Goal: Transaction & Acquisition: Download file/media

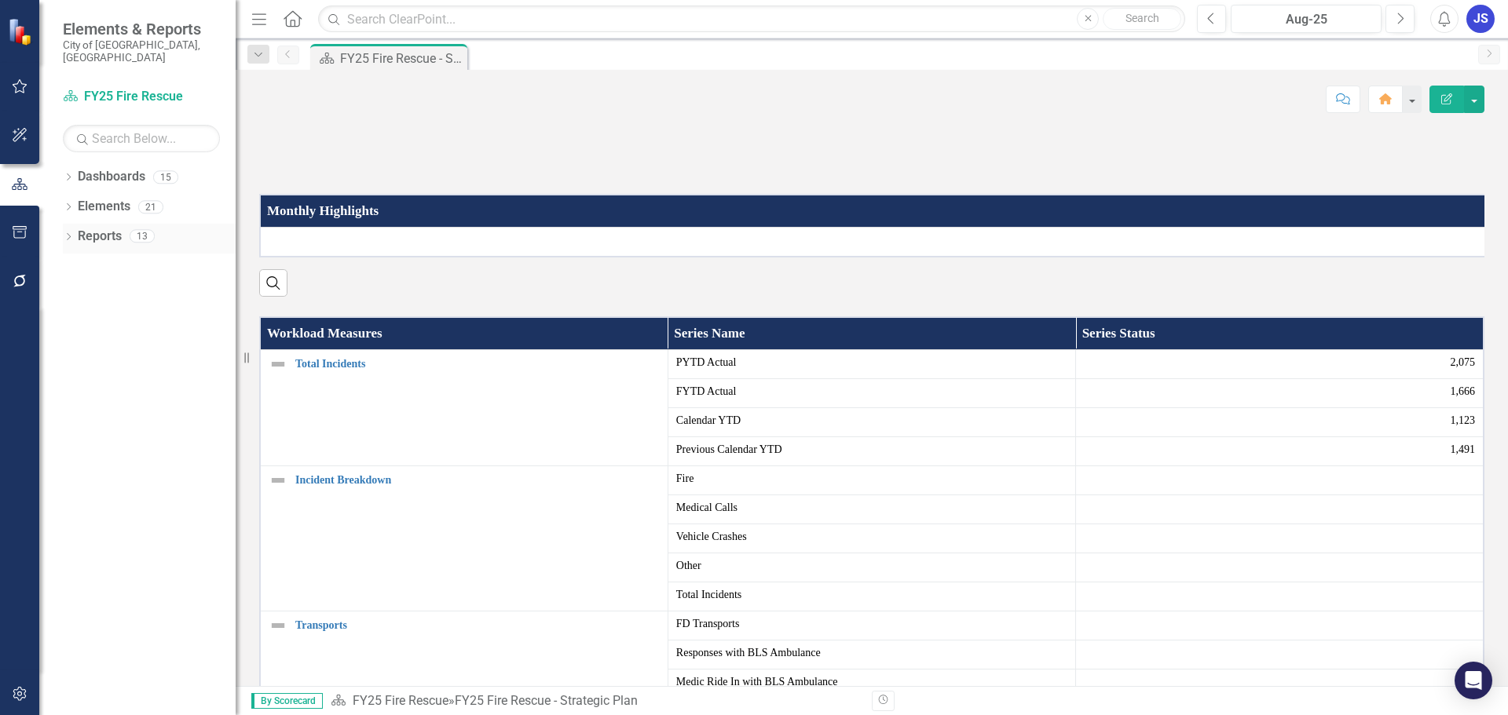
click at [73, 232] on div "Dropdown" at bounding box center [68, 238] width 11 height 13
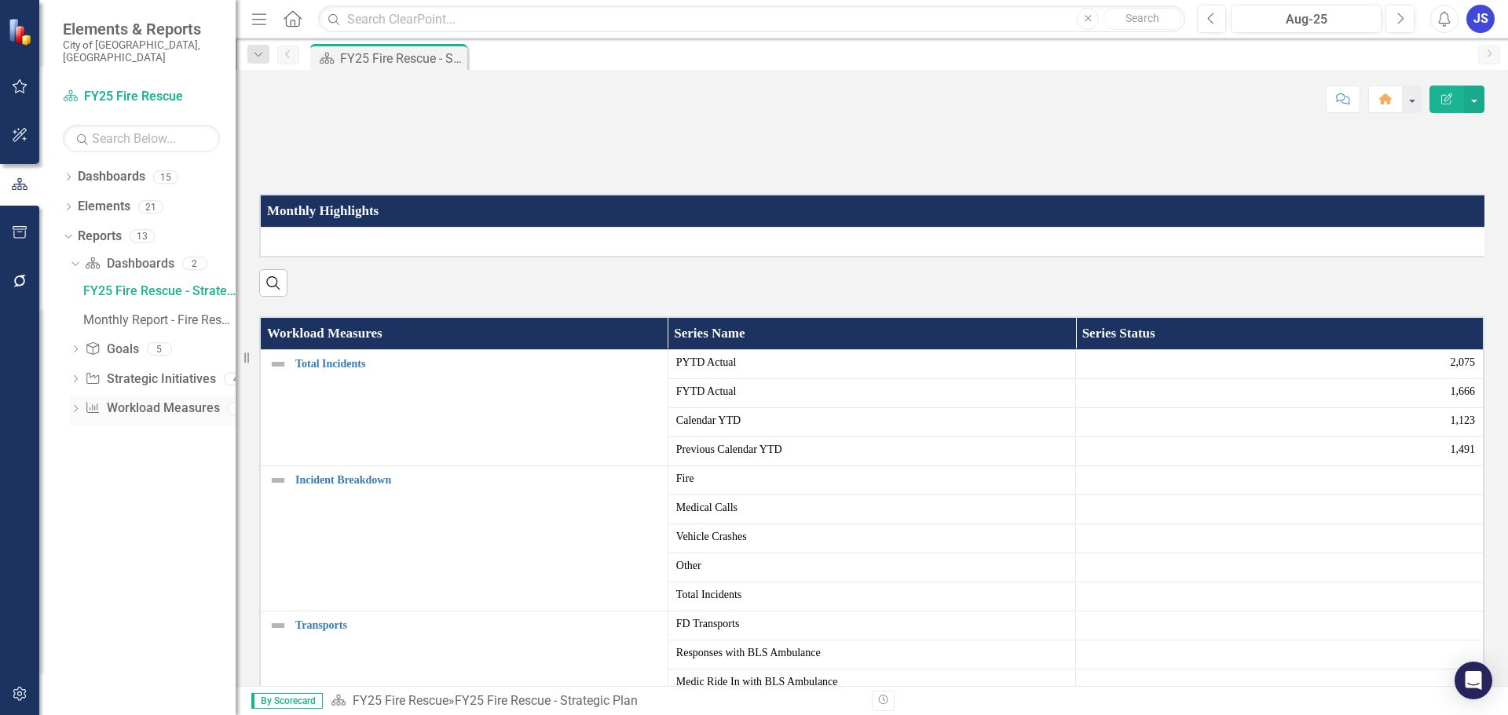
click at [82, 396] on div "Dropdown Workload Measures Workload Measures 2" at bounding box center [153, 411] width 166 height 30
click at [76, 405] on icon at bounding box center [76, 408] width 4 height 7
click at [101, 373] on div "Performance Measures" at bounding box center [159, 380] width 152 height 14
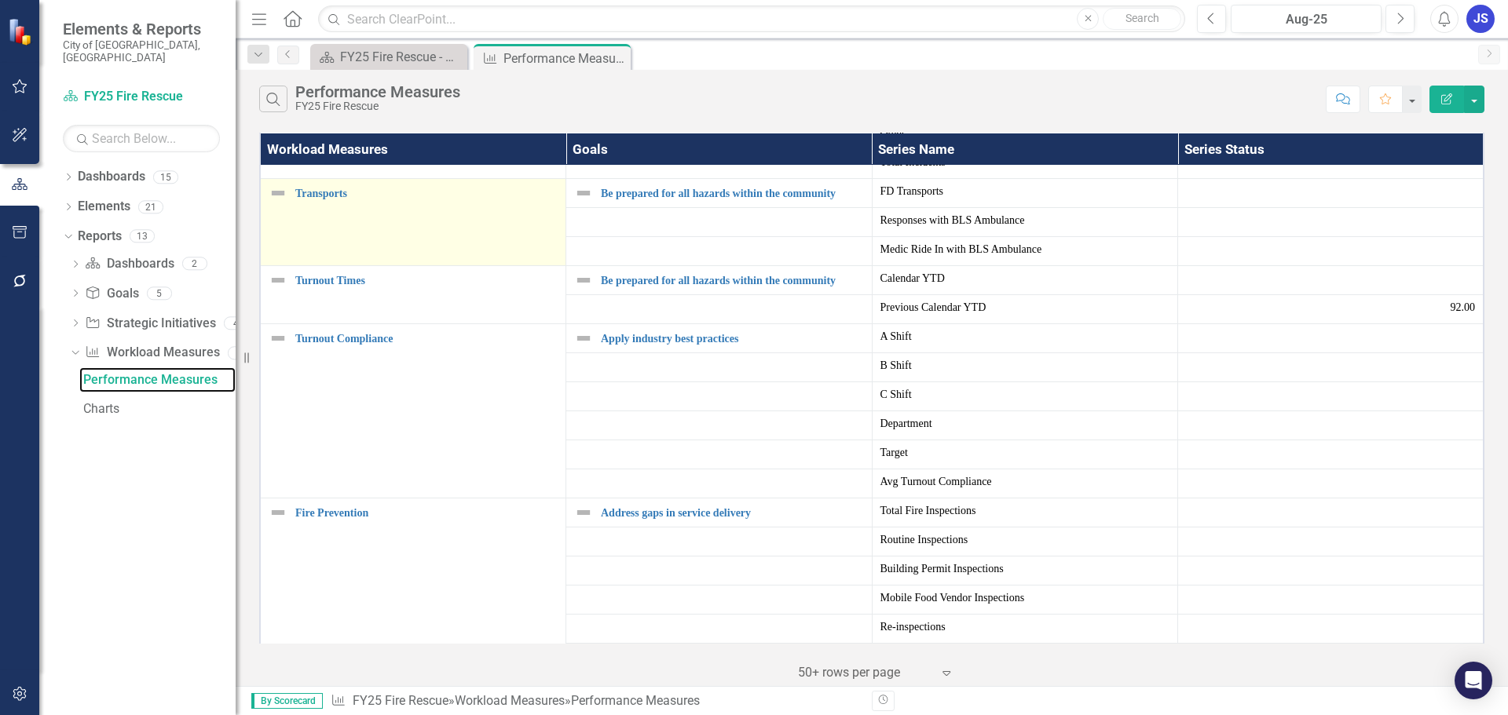
scroll to position [314, 0]
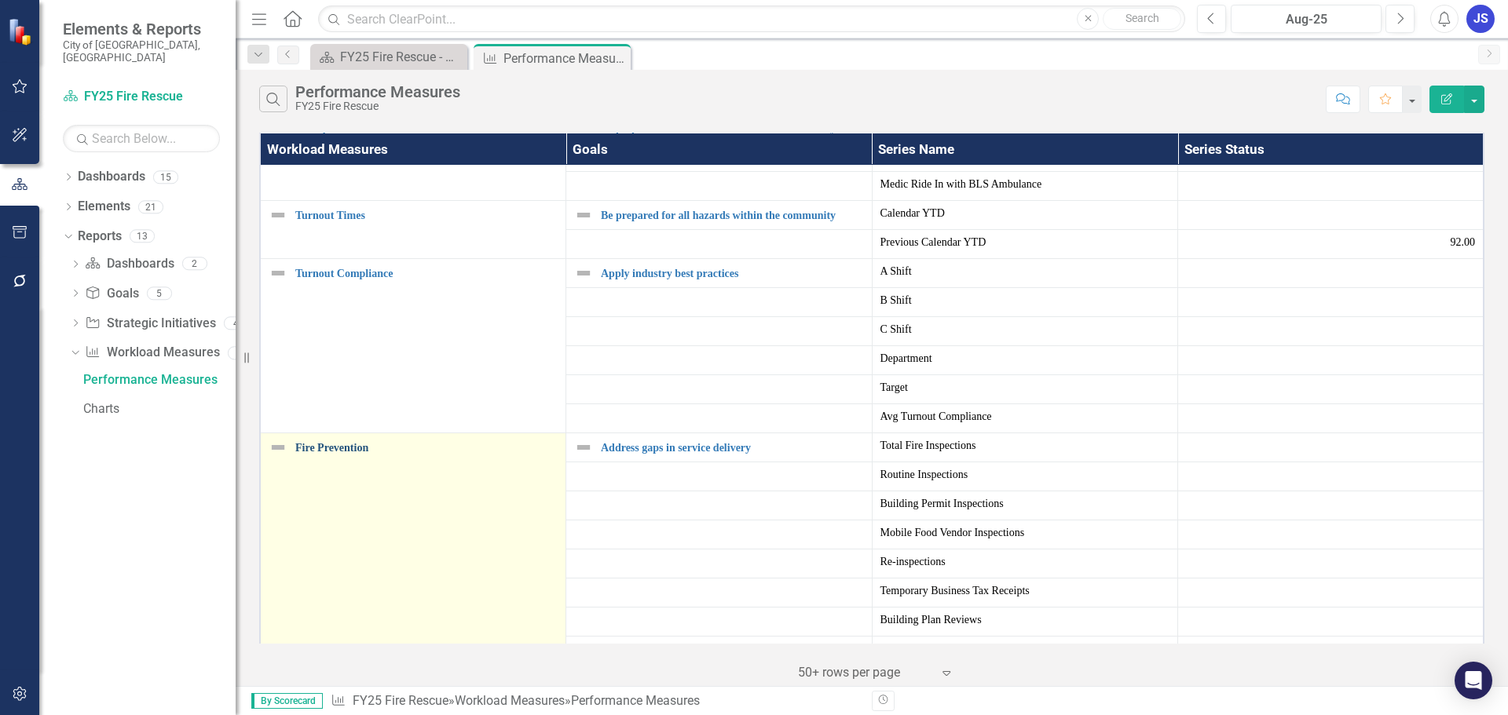
click at [334, 447] on link "Fire Prevention" at bounding box center [426, 448] width 262 height 12
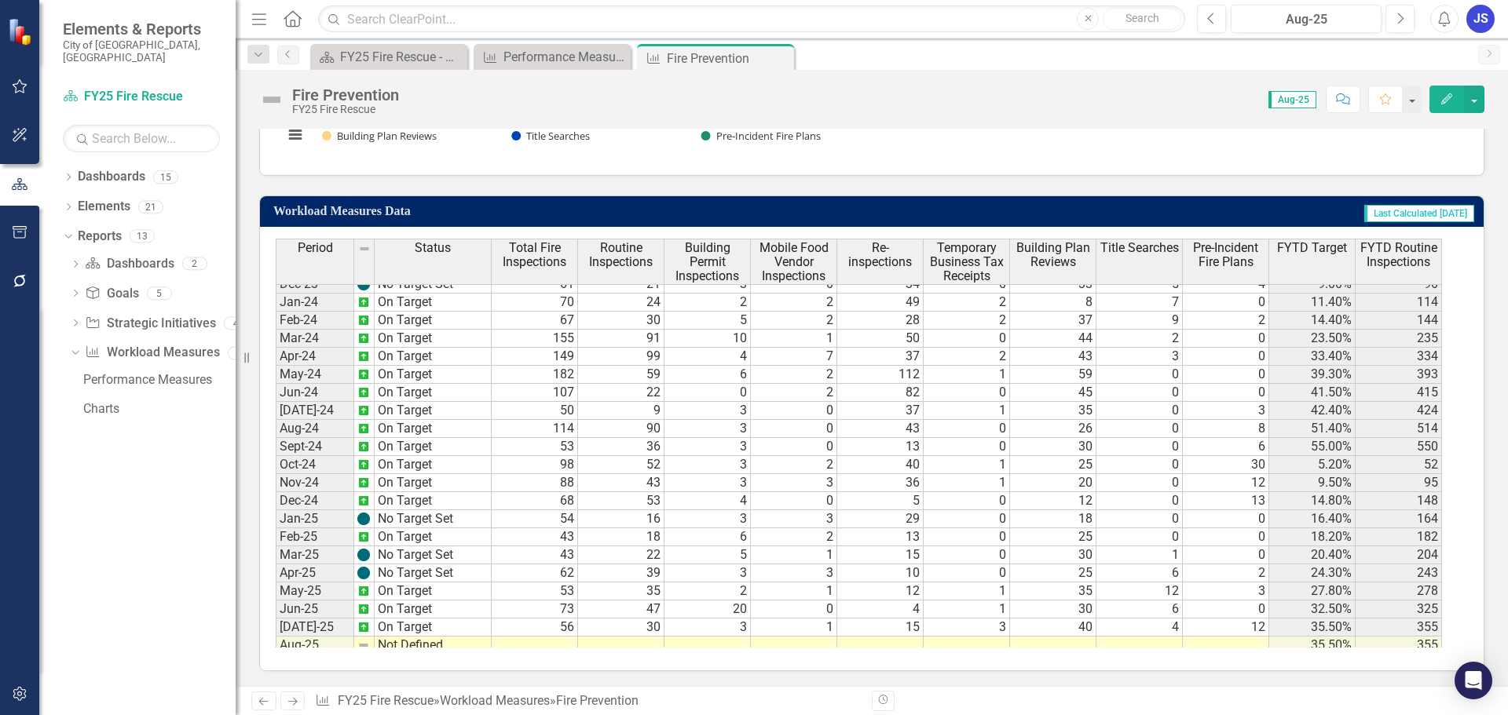
scroll to position [444, 0]
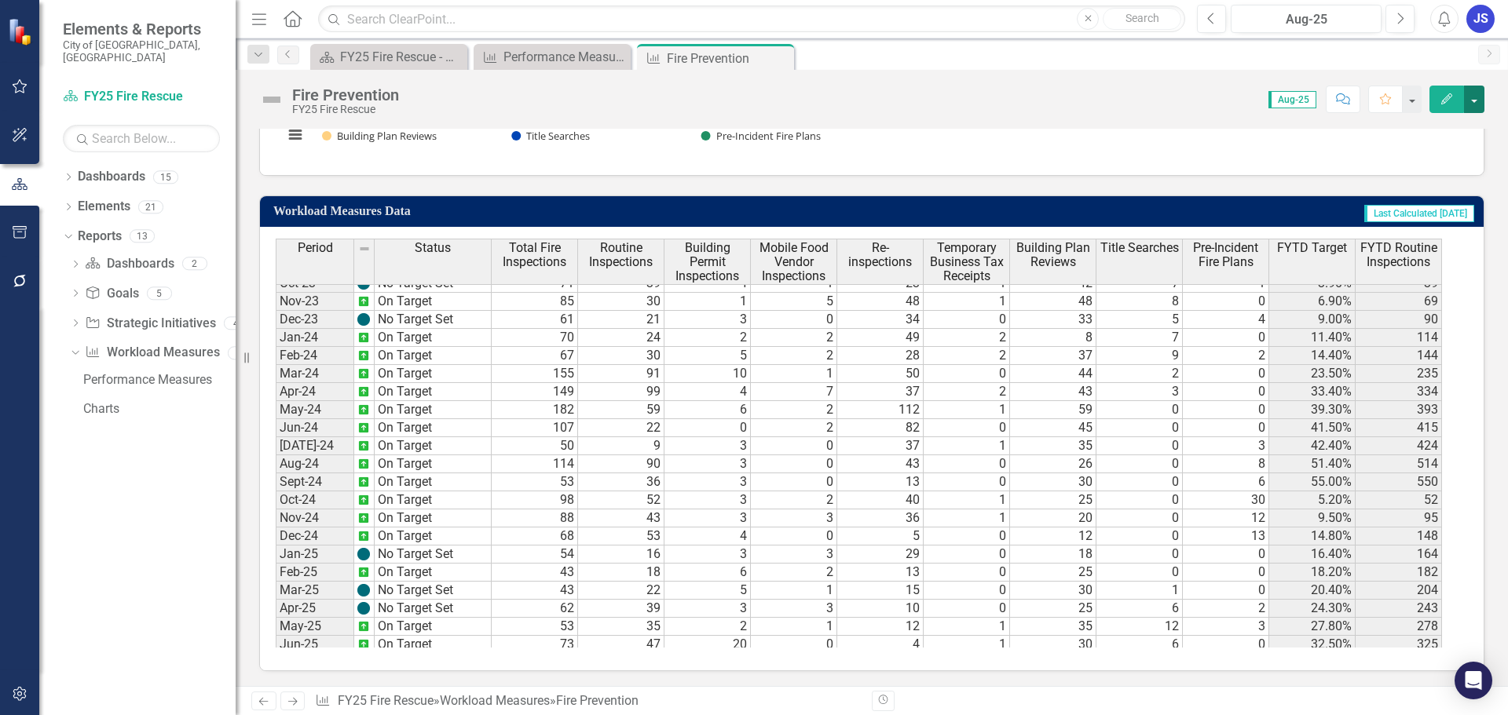
click at [1478, 101] on button "button" at bounding box center [1474, 99] width 20 height 27
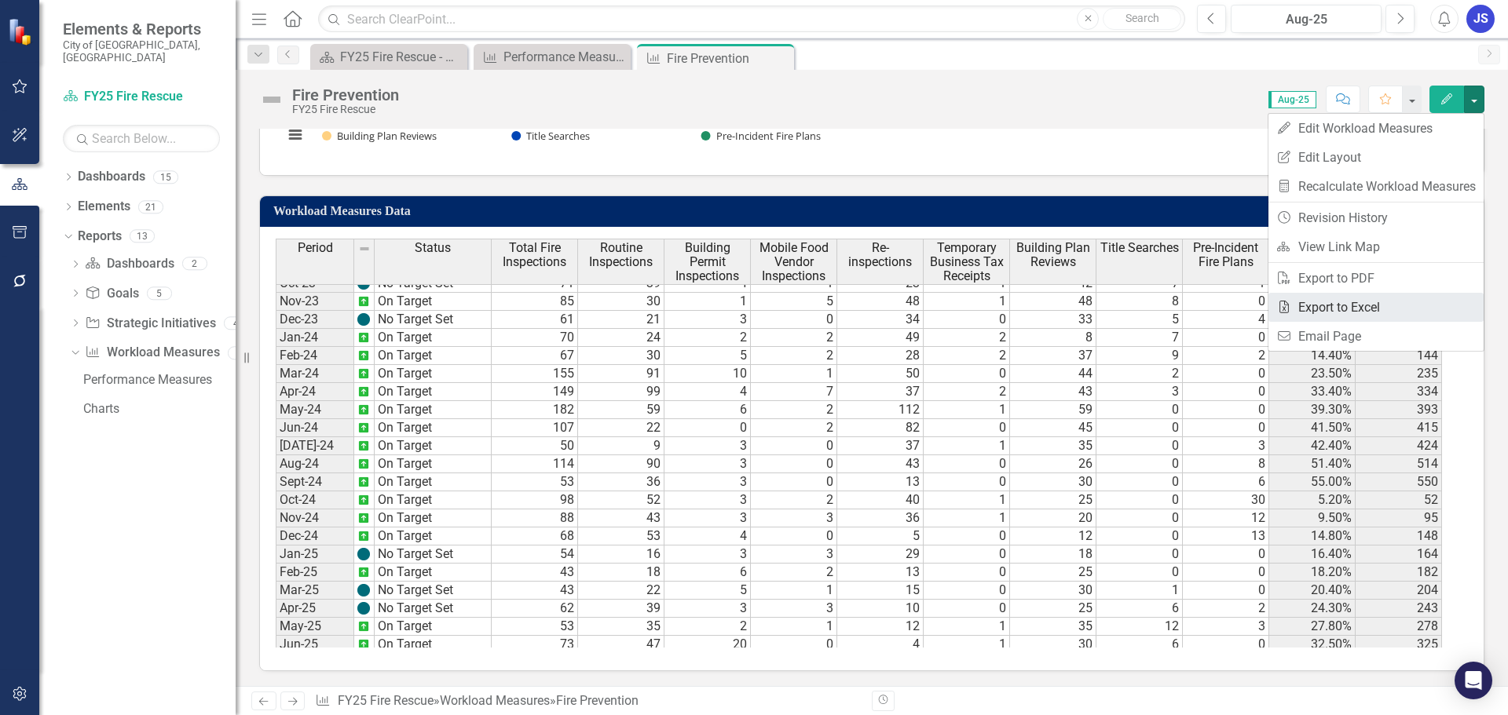
click at [1343, 298] on link "Excel Export to Excel" at bounding box center [1375, 307] width 215 height 29
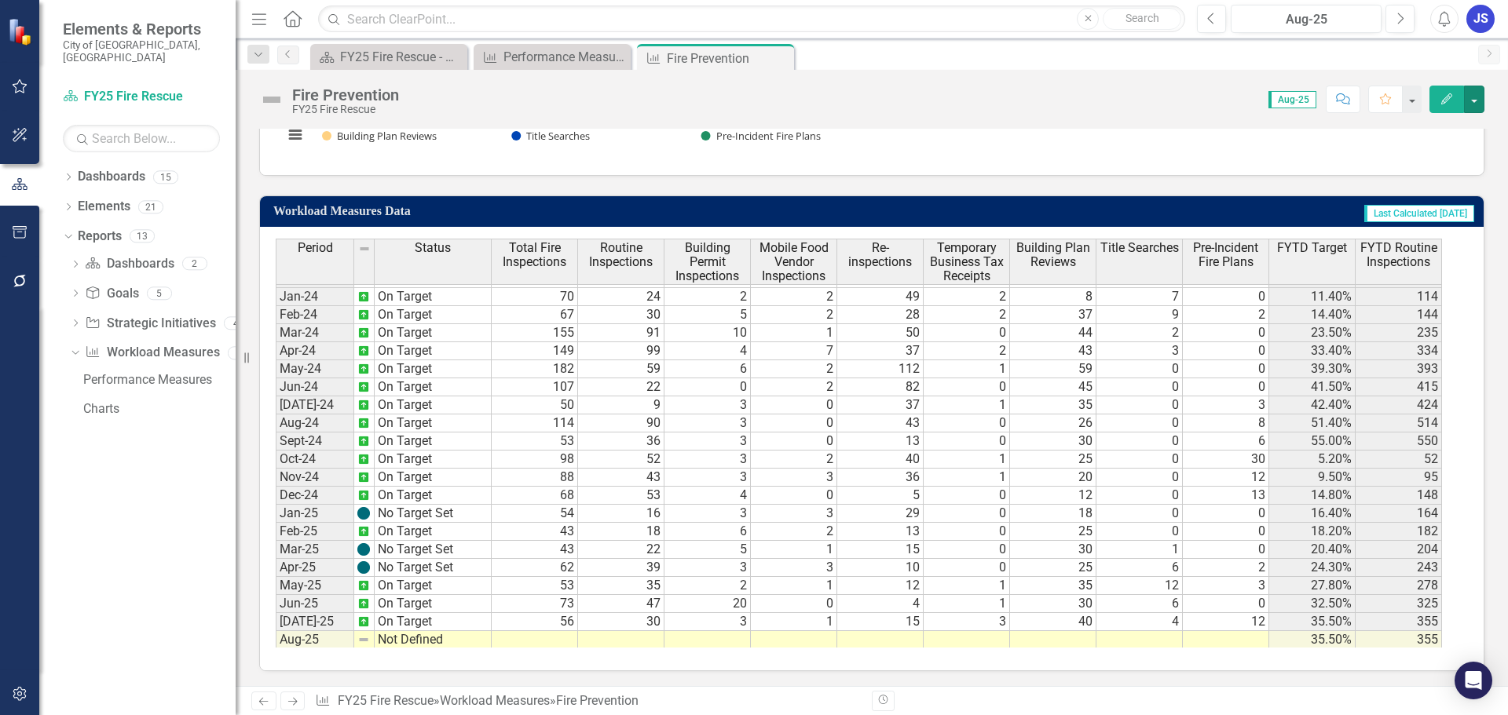
scroll to position [523, 0]
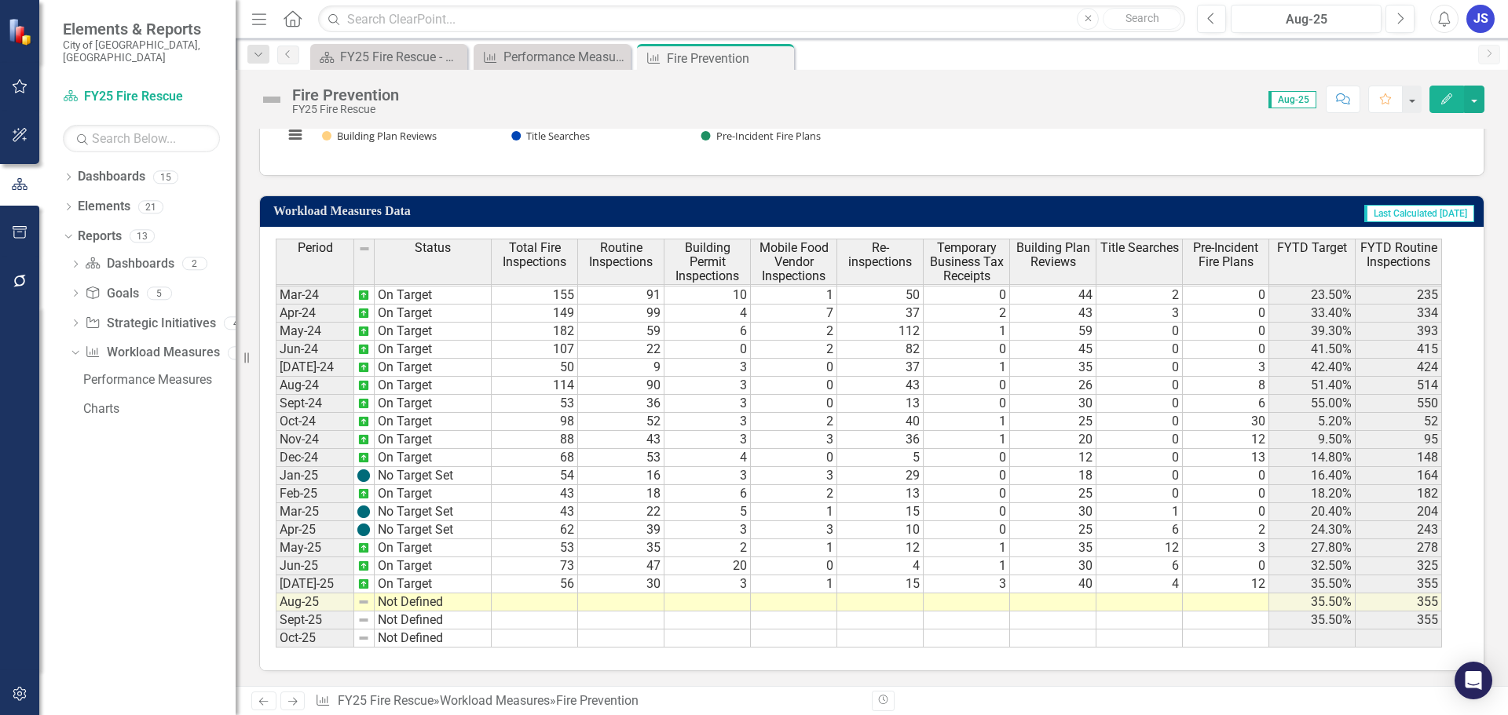
click at [323, 426] on tbody "Aug-22 Not Defined Sep-22 Not Defined Oct-22 Not Defined Nov-22 On Target Dec-2…" at bounding box center [384, 295] width 216 height 705
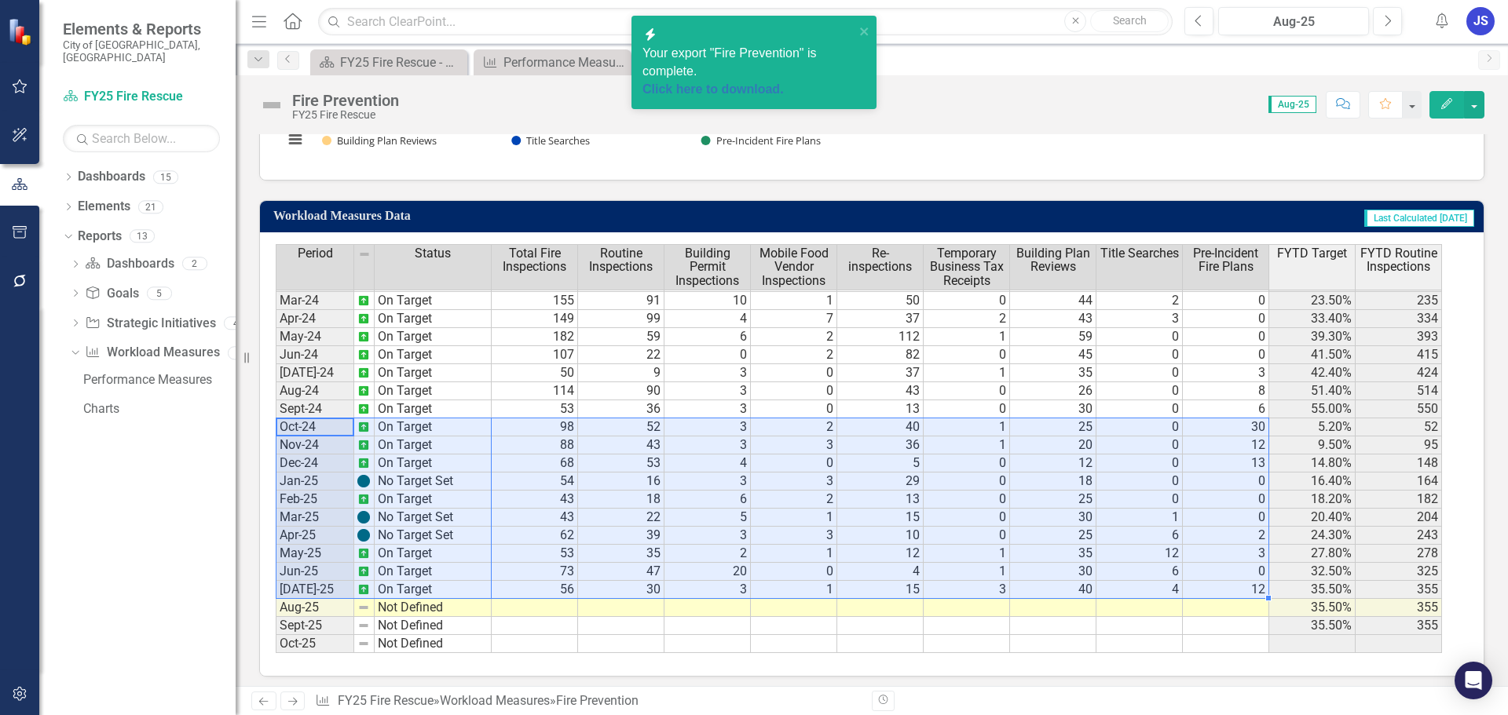
drag, startPoint x: 310, startPoint y: 421, endPoint x: 1248, endPoint y: 576, distance: 951.1
click at [1248, 576] on div "Period Status Total Fire Inspections Routine Inspections Building Permit Inspec…" at bounding box center [866, 448] width 1180 height 409
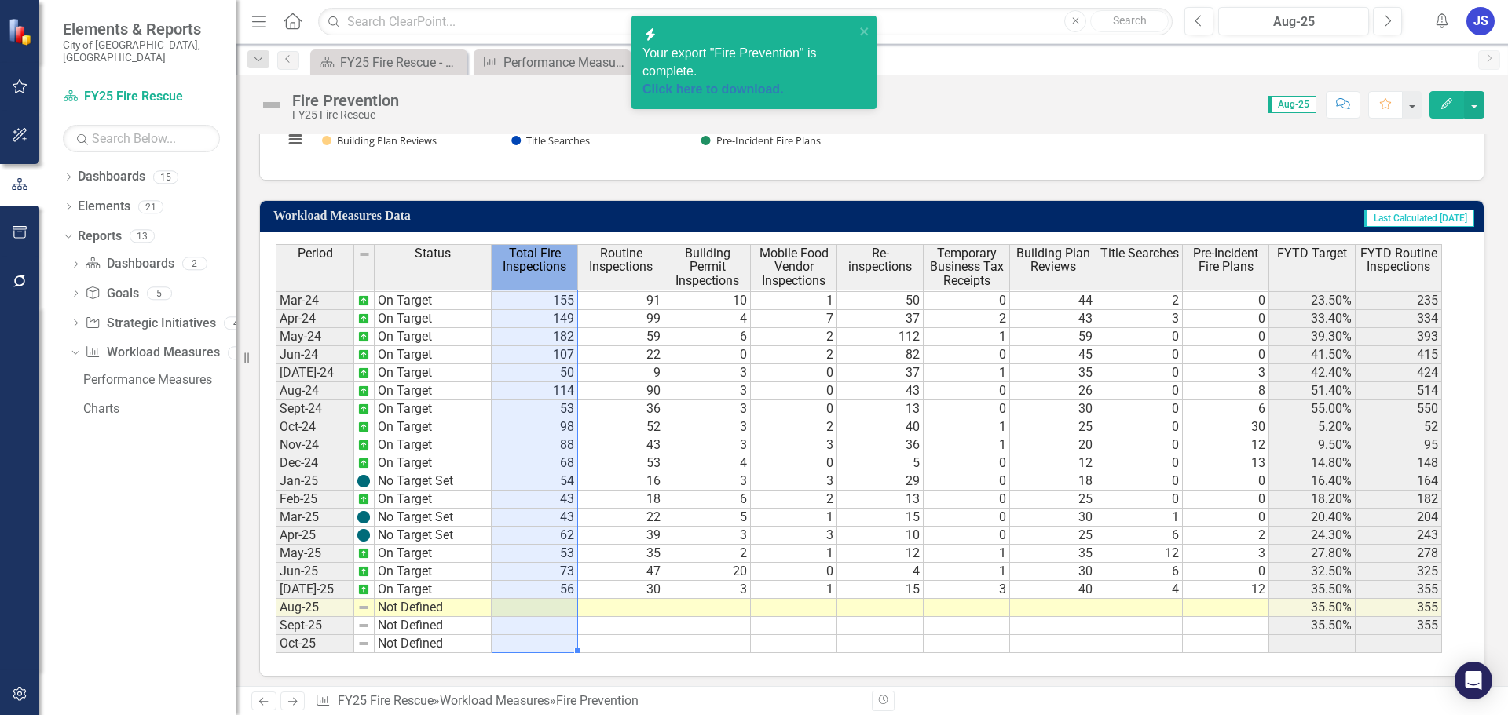
click at [503, 255] on span "Total Fire Inspections" at bounding box center [534, 260] width 79 height 27
click at [531, 247] on span "Total Fire Inspections" at bounding box center [534, 260] width 79 height 27
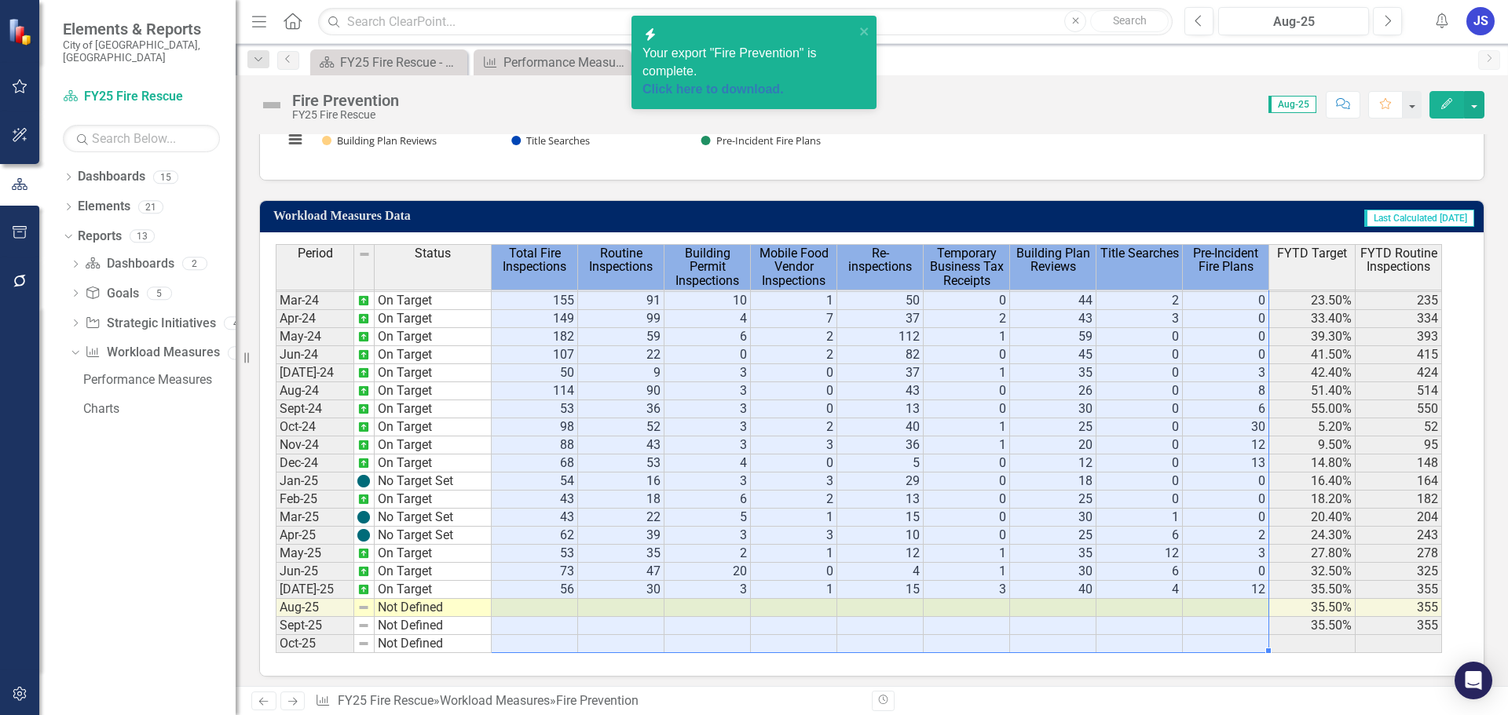
drag, startPoint x: 544, startPoint y: 265, endPoint x: 1184, endPoint y: 259, distance: 640.0
click at [1184, 259] on tr "Period Status Total Fire Inspections Routine Inspections Building Permit Inspec…" at bounding box center [859, 267] width 1166 height 46
click at [1167, 276] on th "Title Searches" at bounding box center [1139, 267] width 86 height 46
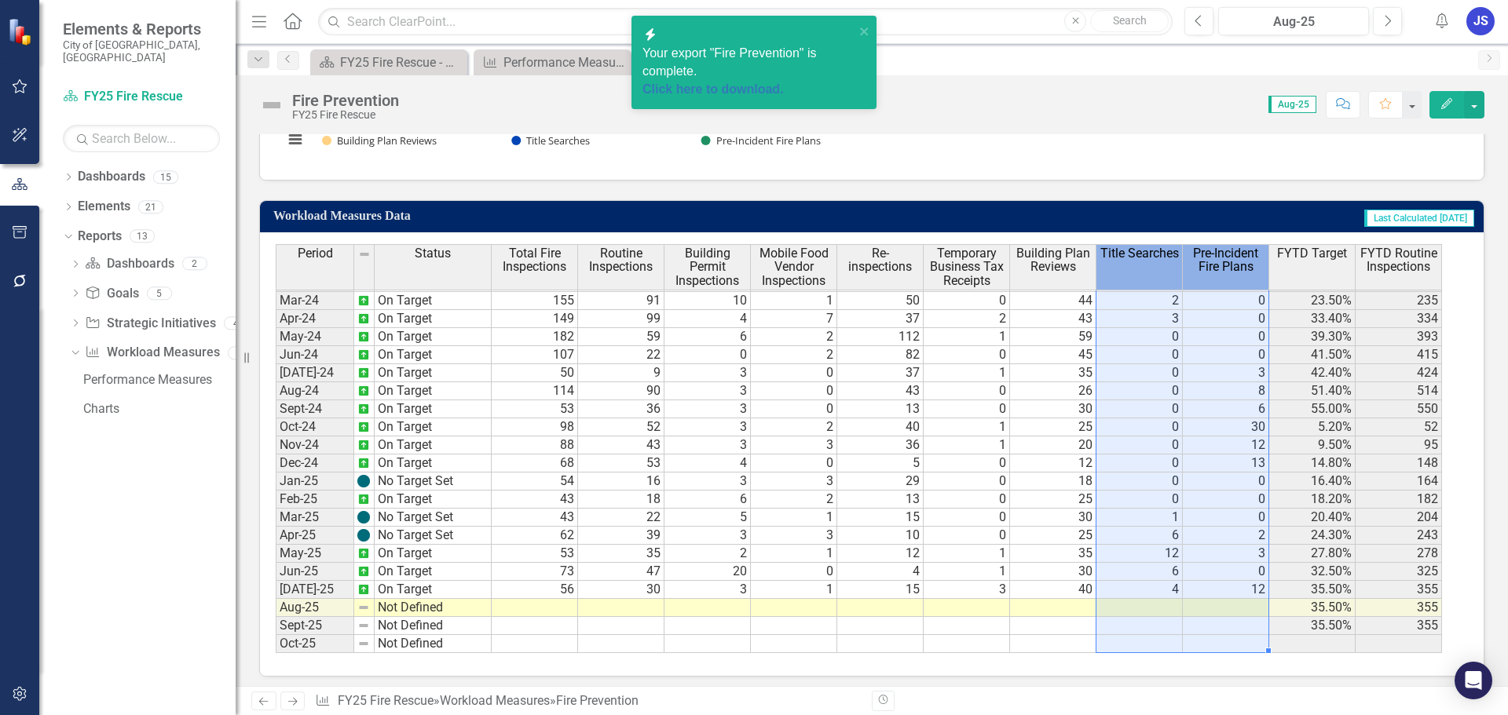
drag, startPoint x: 1259, startPoint y: 263, endPoint x: 1152, endPoint y: 301, distance: 113.2
click at [1152, 301] on div "Period Status Total Fire Inspections Routine Inspections Building Permit Inspec…" at bounding box center [866, 448] width 1180 height 409
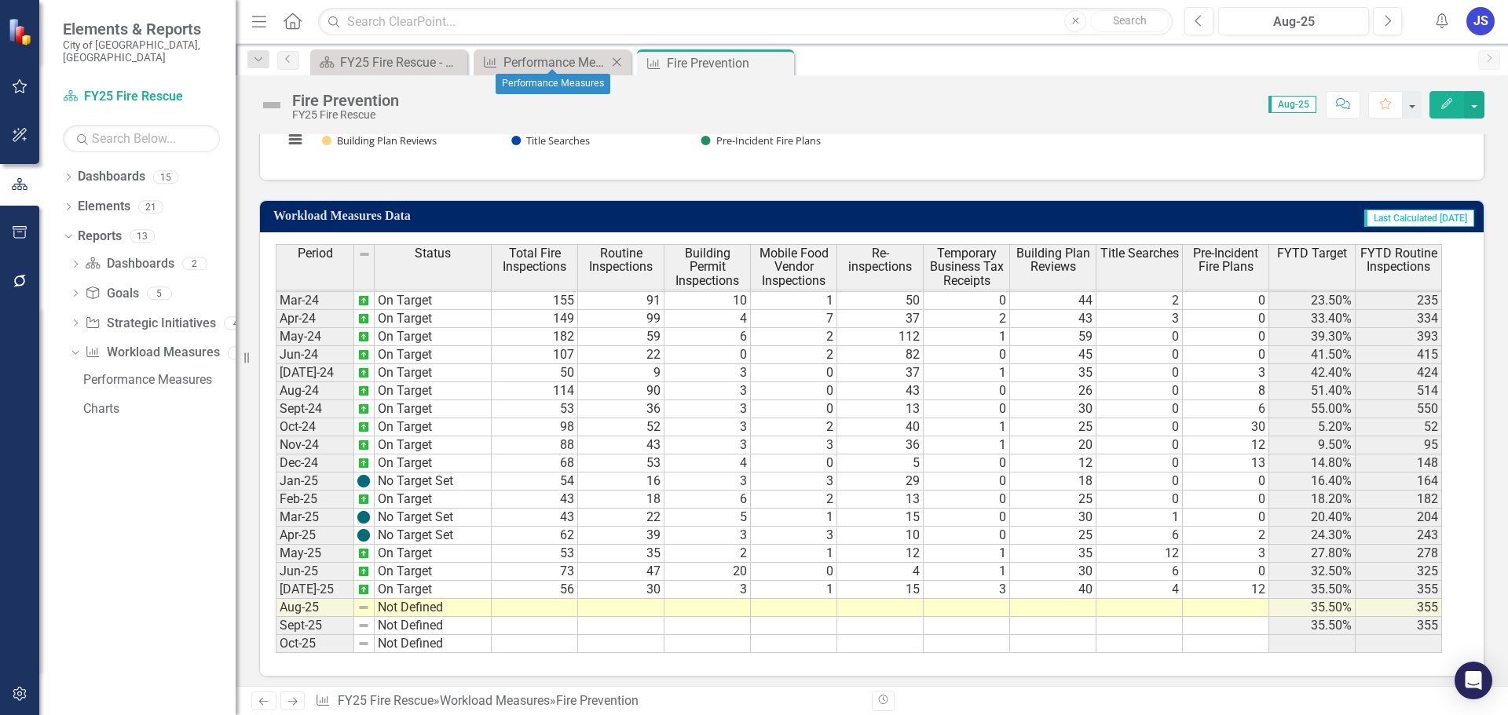
click at [530, 68] on div "Workload Measures Performance Measures Close" at bounding box center [551, 62] width 157 height 26
click at [550, 58] on div "Performance Measures" at bounding box center [555, 63] width 104 height 20
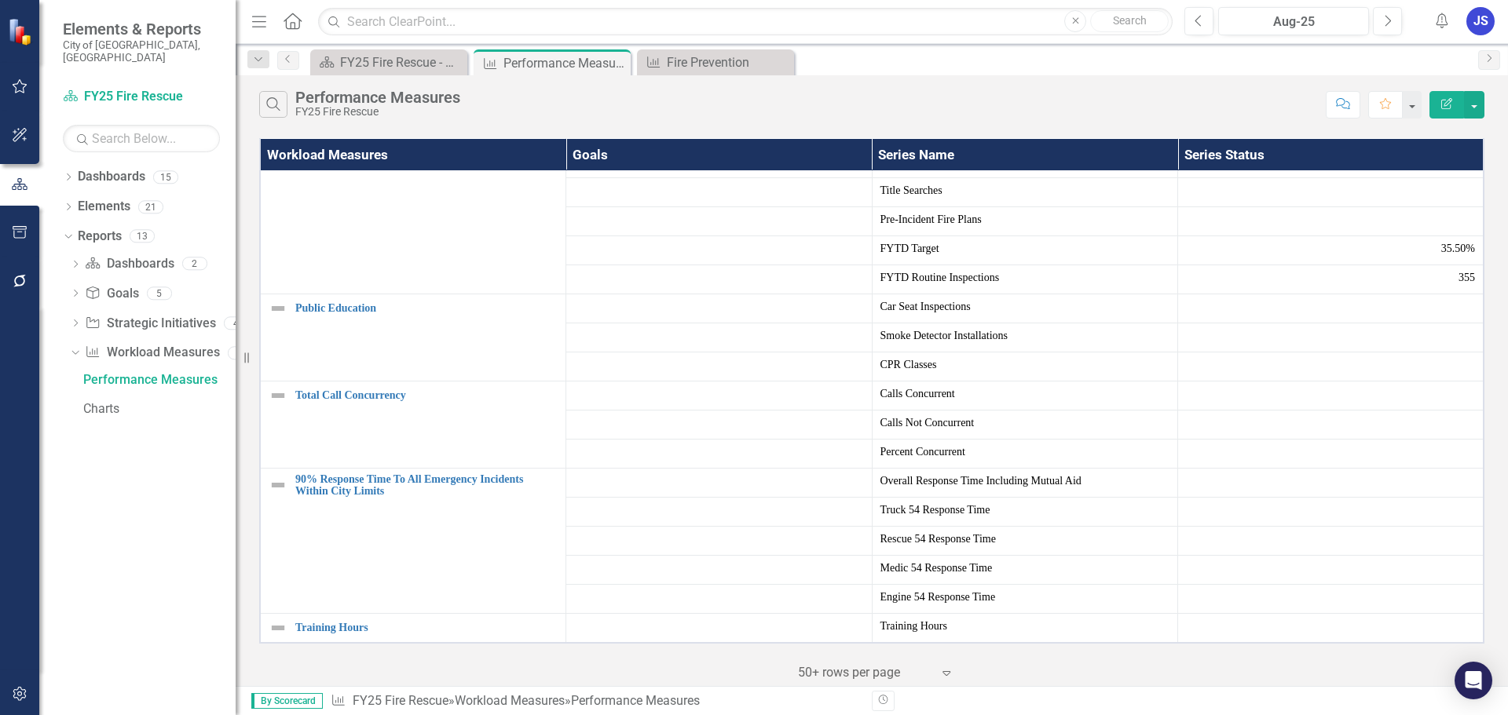
scroll to position [784, 0]
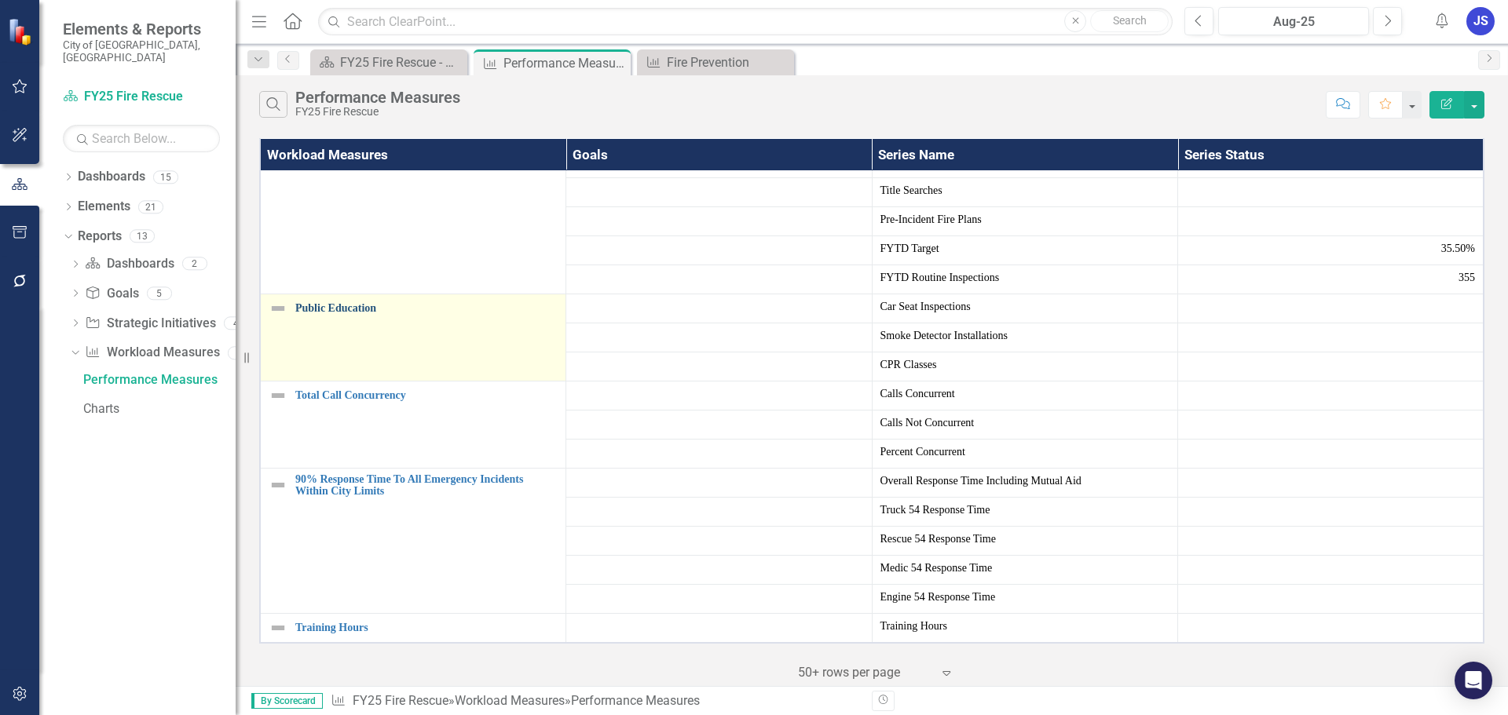
click at [351, 302] on link "Public Education" at bounding box center [426, 308] width 262 height 12
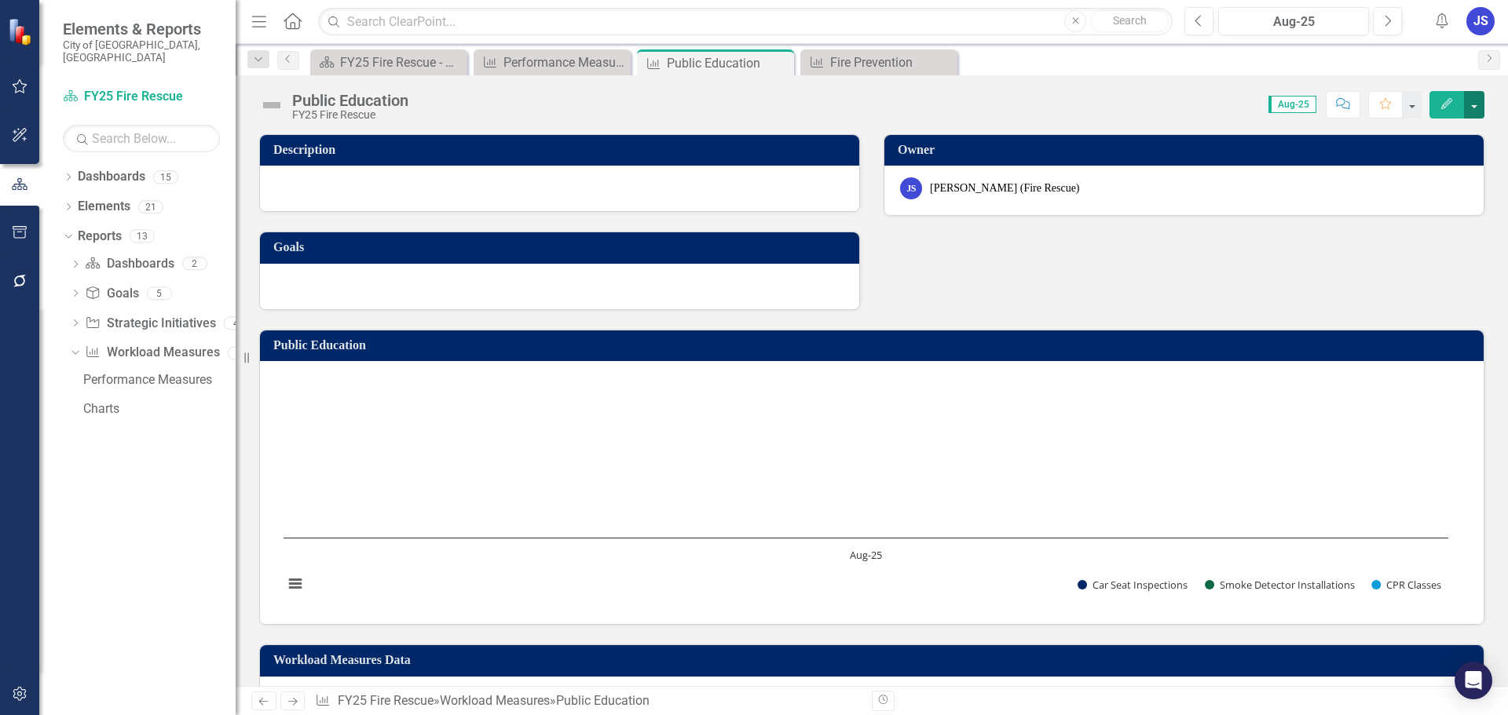
click at [1477, 92] on button "button" at bounding box center [1474, 104] width 20 height 27
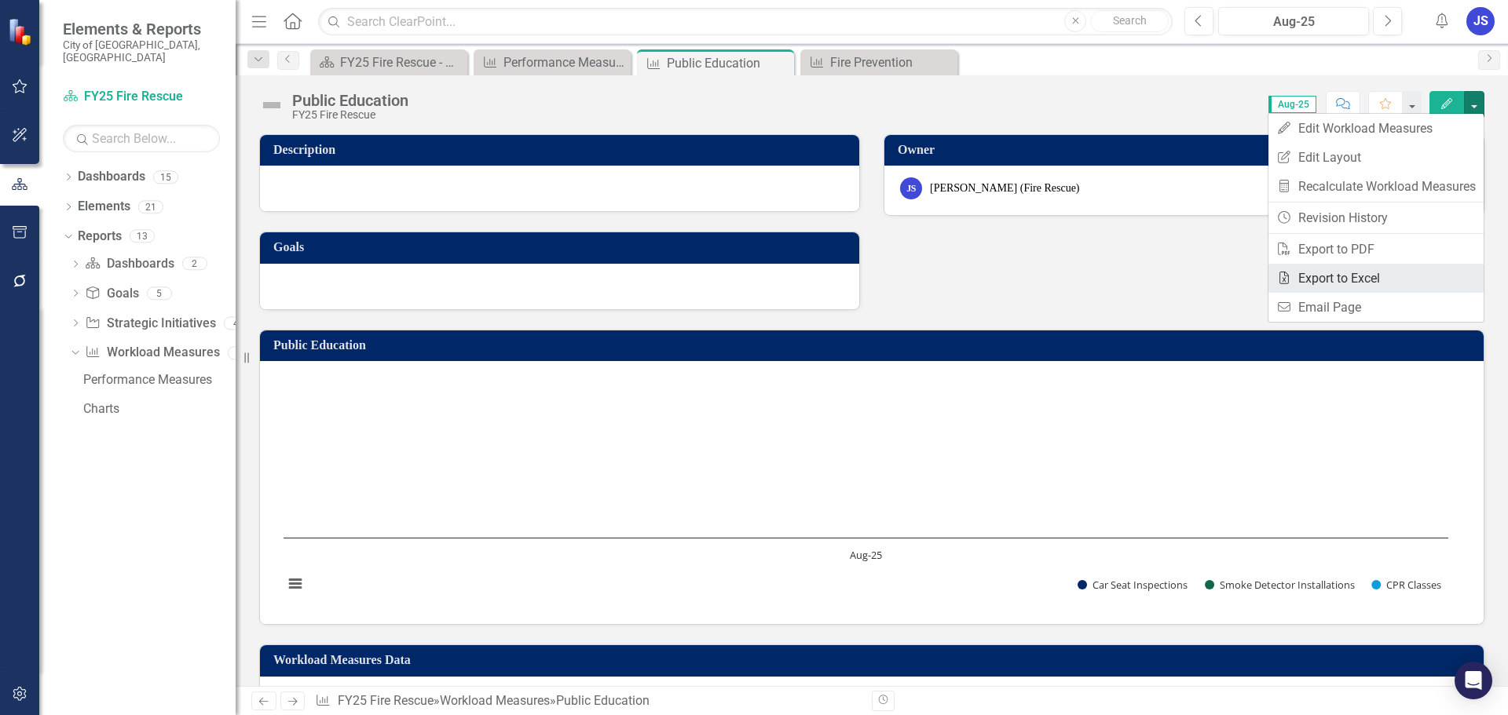
click at [1343, 265] on link "Excel Export to Excel" at bounding box center [1375, 278] width 215 height 29
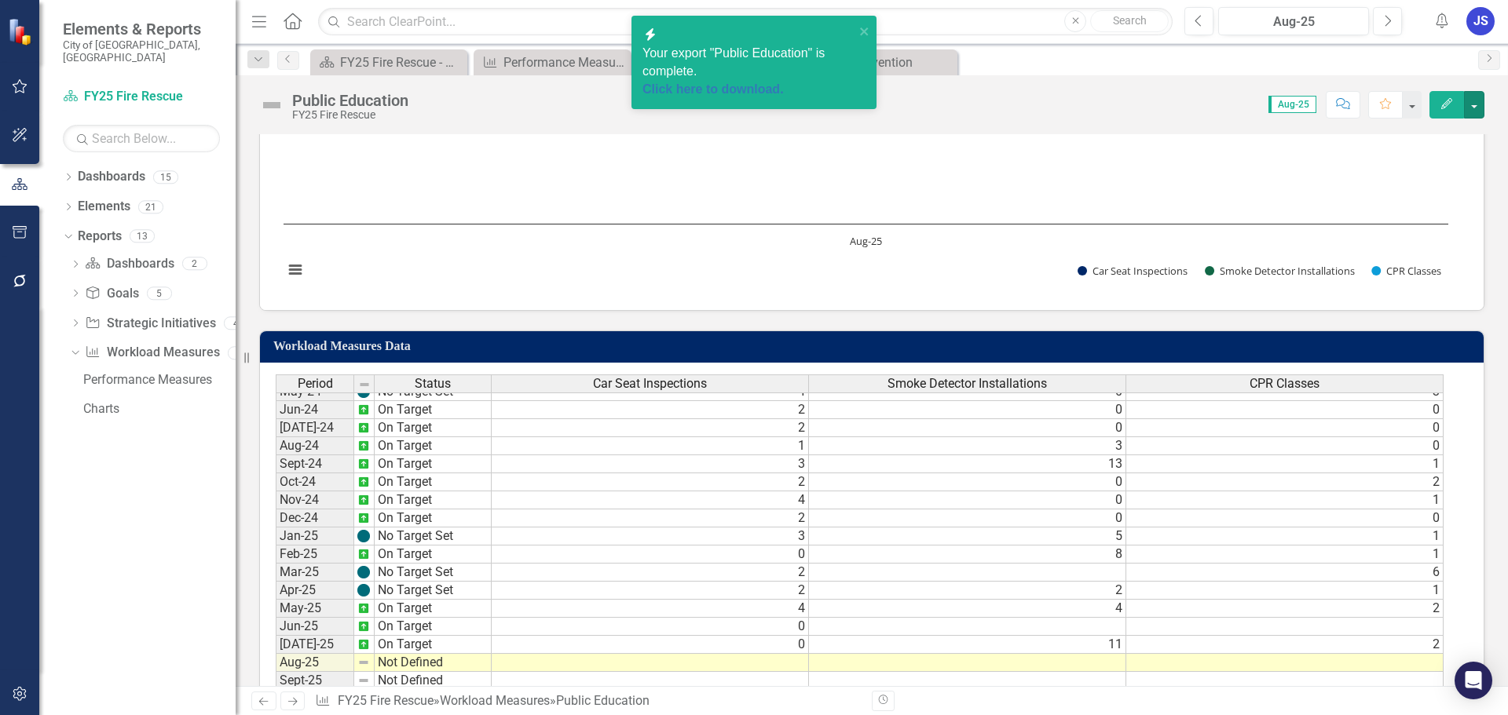
scroll to position [628, 0]
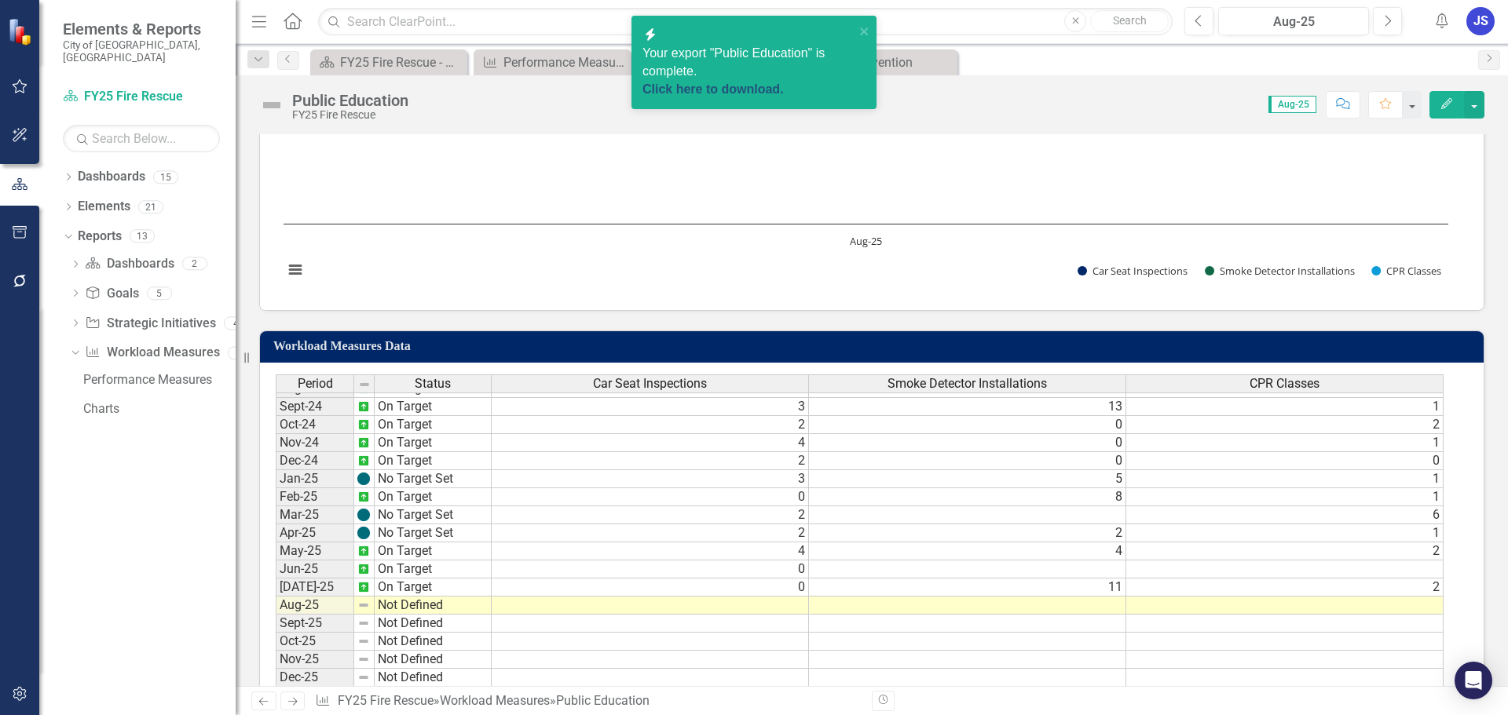
click at [684, 82] on link "Click here to download." at bounding box center [712, 88] width 141 height 13
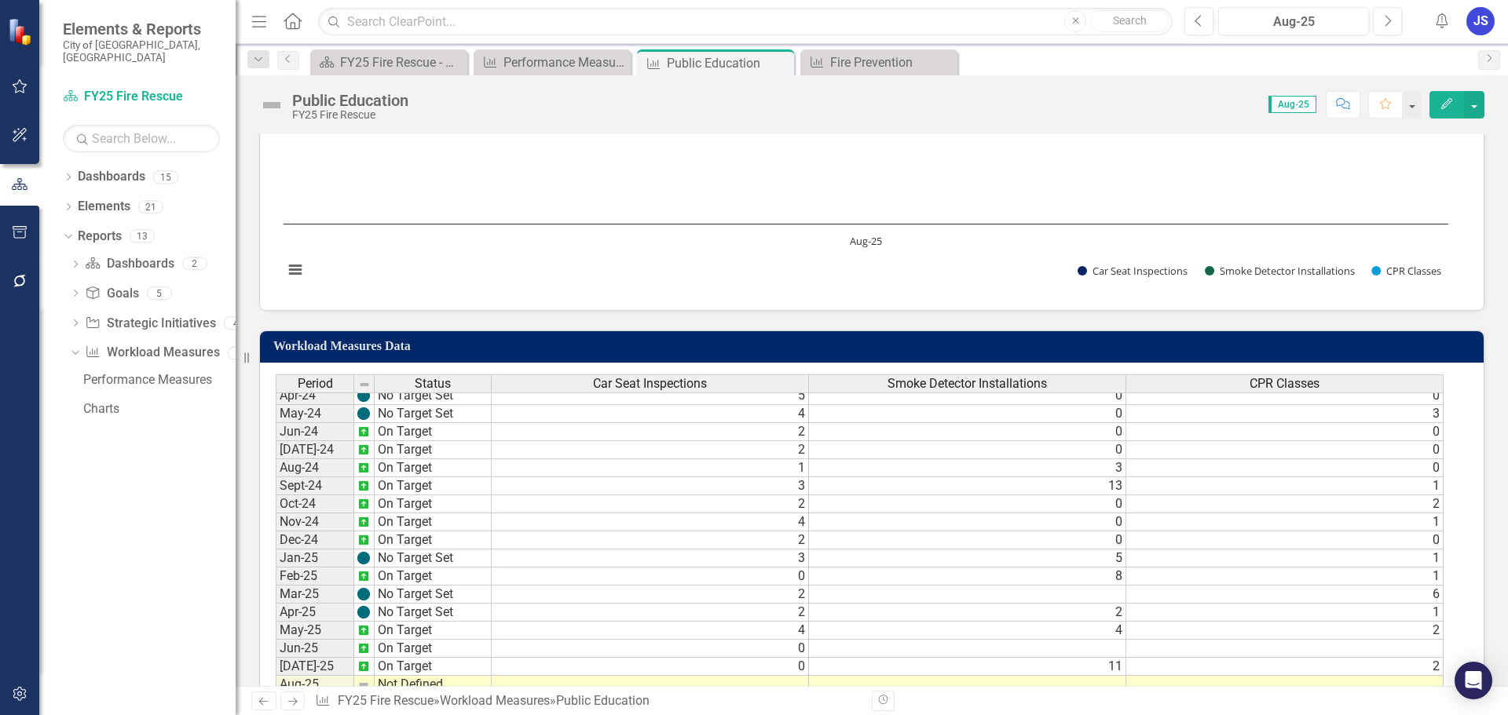
scroll to position [471, 0]
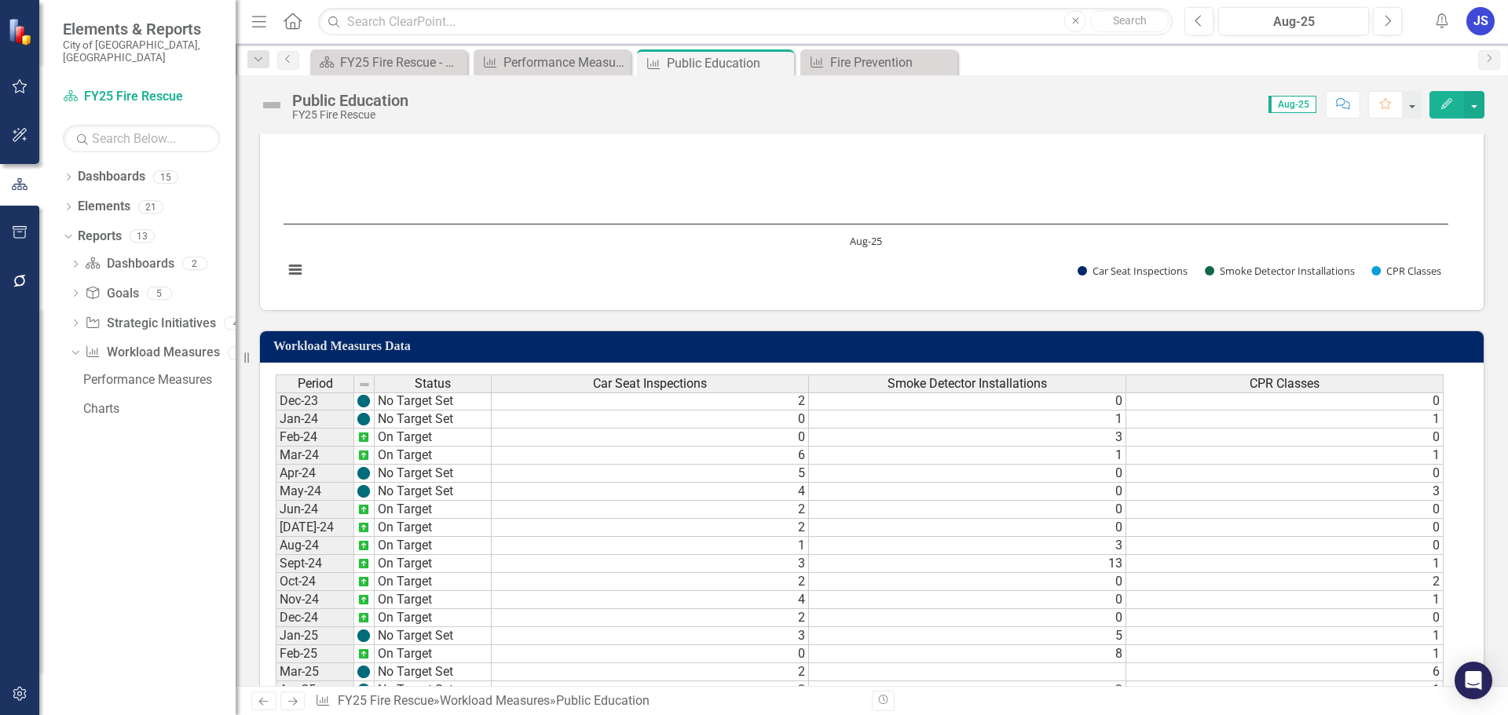
click at [548, 563] on tbody "Jun-23 On Target 2 0 0 [DATE]-23 On Target 1 0 [DATE]-23 On Target 4 0 0 Sep-23…" at bounding box center [860, 617] width 1168 height 669
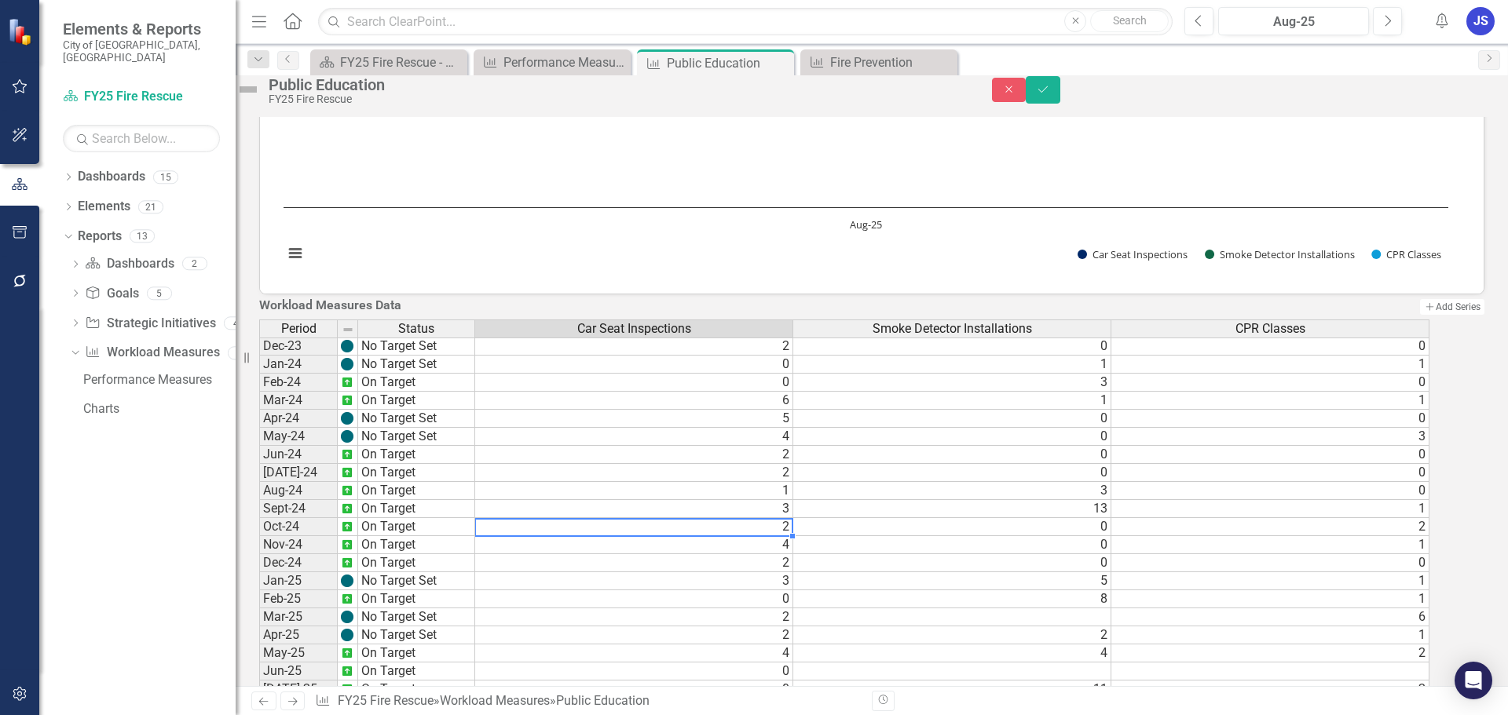
type textarea "2"
click at [880, 57] on div "Fire Prevention" at bounding box center [882, 63] width 104 height 20
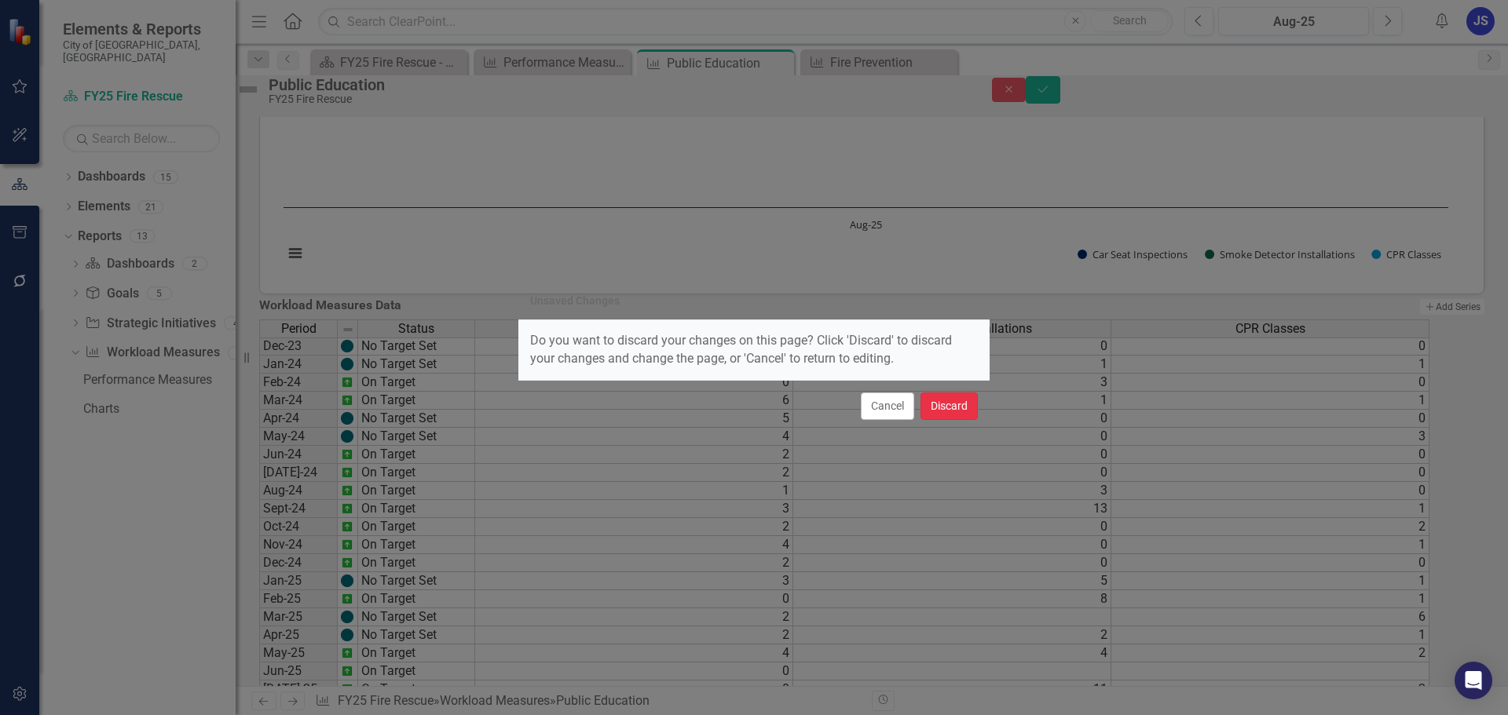
click at [966, 408] on button "Discard" at bounding box center [948, 406] width 57 height 27
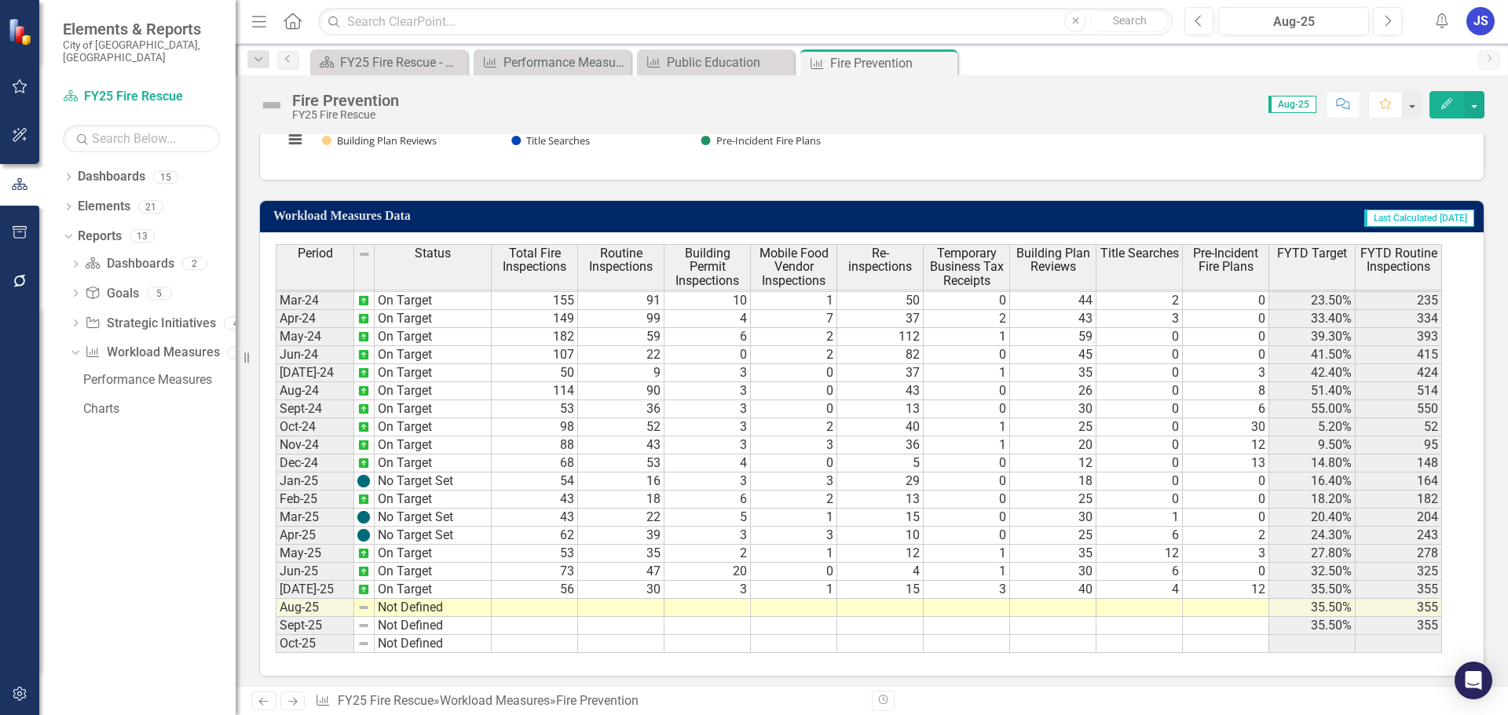
scroll to position [470, 0]
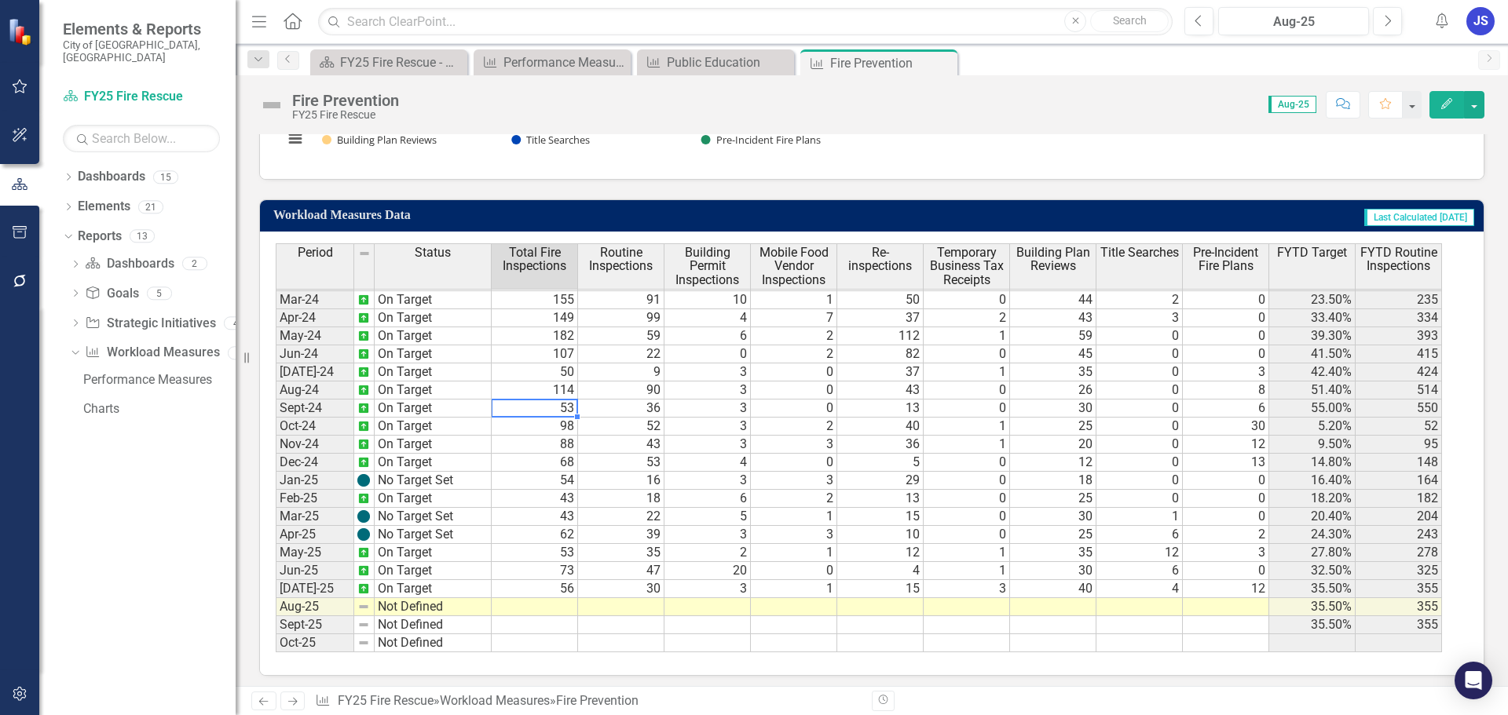
click at [575, 404] on tbody "May-22 Not Defined 51 Jun-22 Not Defined 98 0 46 4 45 [DATE]-22 Not Defined 80 …" at bounding box center [859, 272] width 1166 height 759
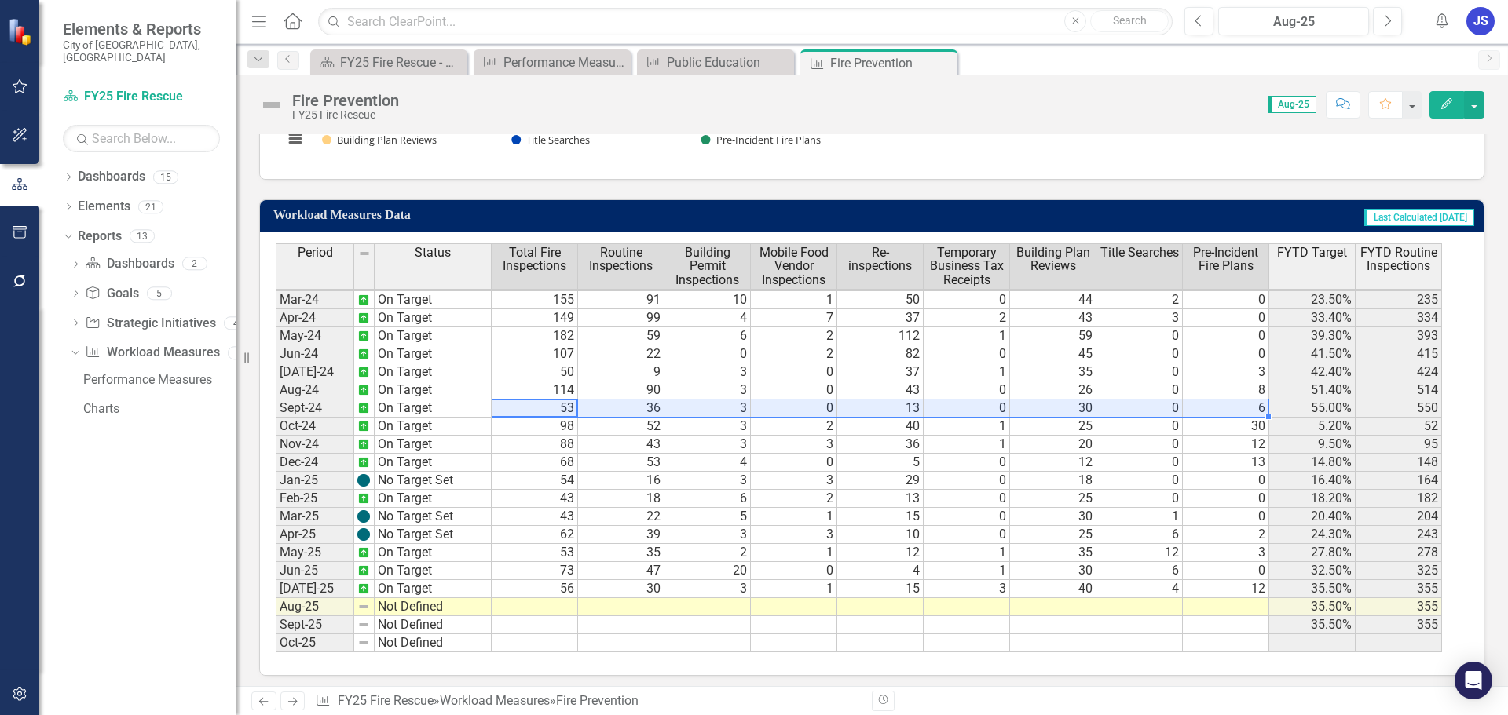
drag, startPoint x: 555, startPoint y: 403, endPoint x: 1229, endPoint y: 408, distance: 673.7
click at [1229, 408] on tr "Sept-24 On Target 53 36 3 0 13 0 30 0 6 55.00% 550" at bounding box center [859, 409] width 1166 height 18
click at [1109, 164] on div "Chart Bar chart with 9 data series. Fire Prevention (Chart Type: Column) Plot B…" at bounding box center [871, 47] width 1223 height 263
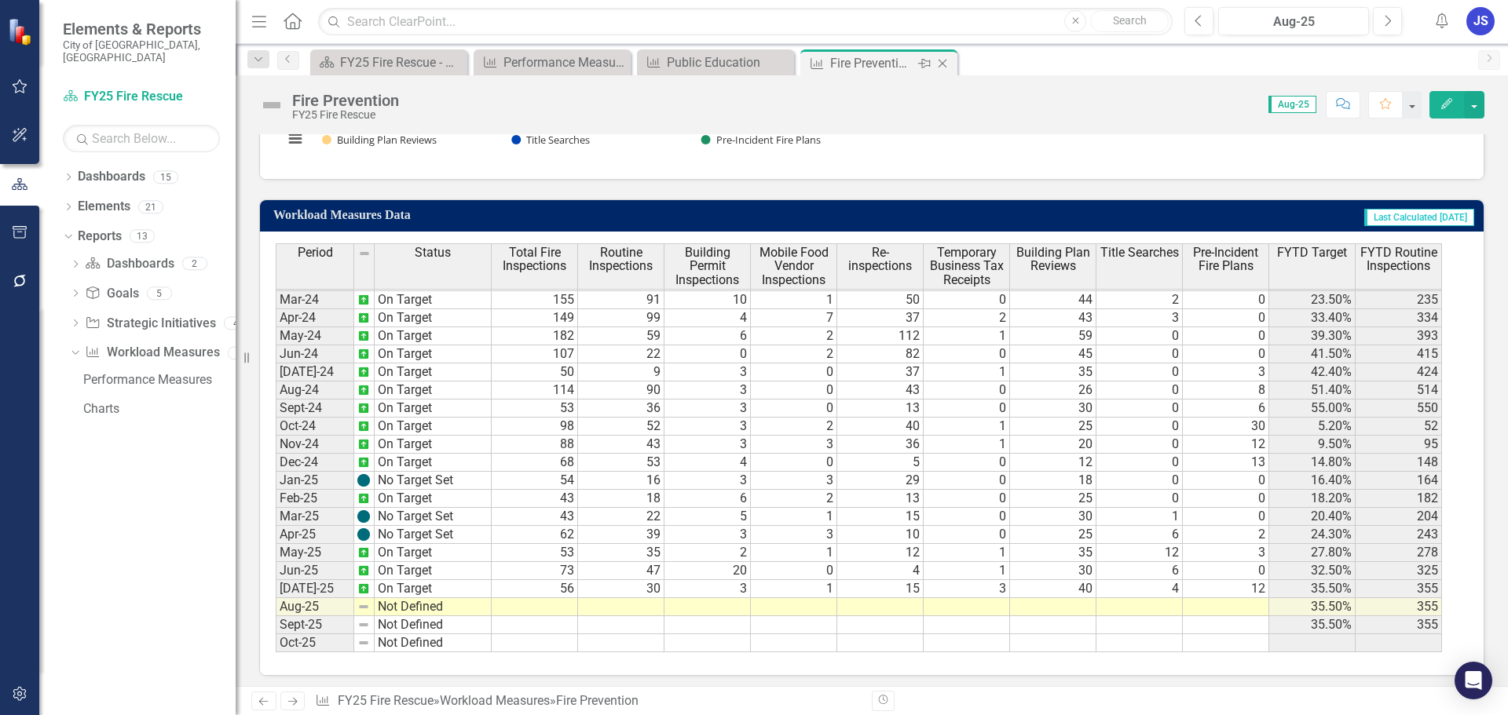
click at [946, 57] on icon "Close" at bounding box center [942, 63] width 16 height 13
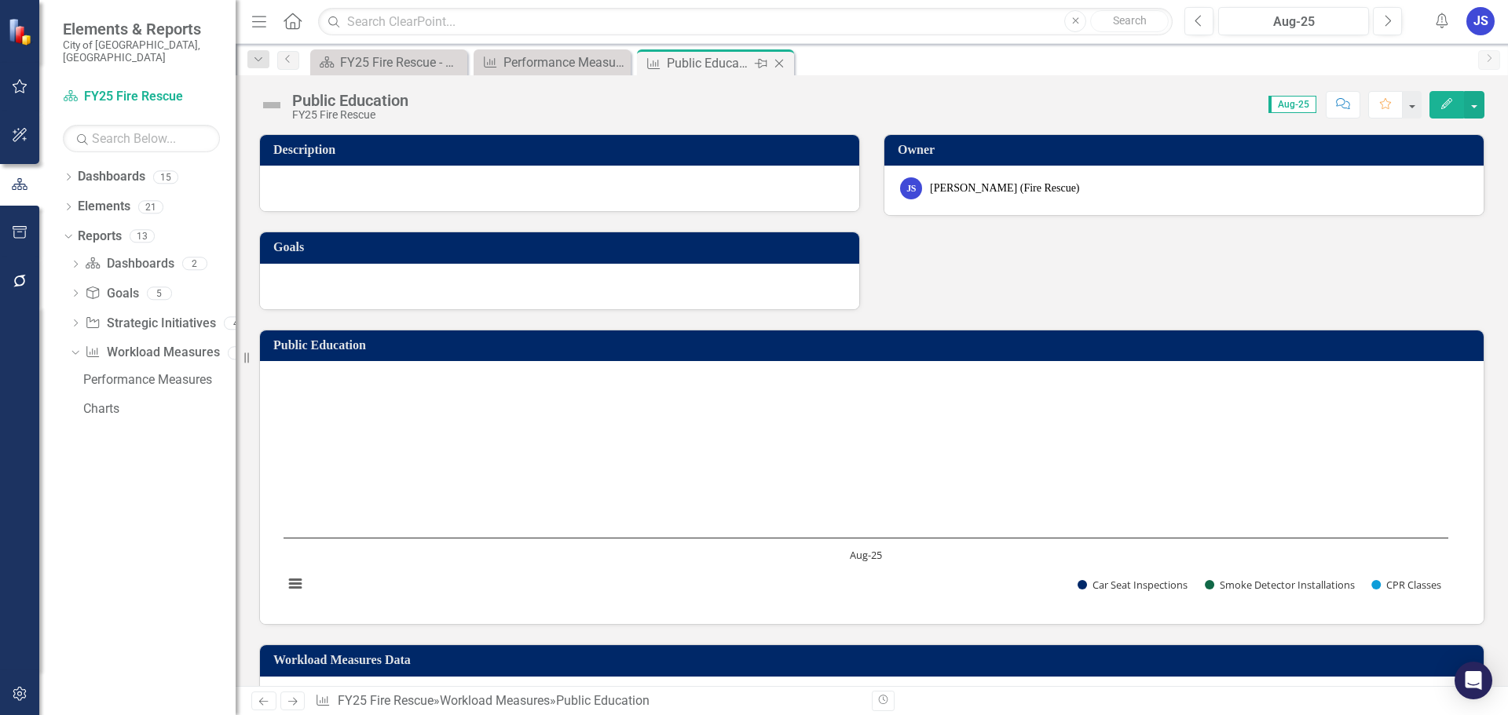
click at [694, 56] on div "Public Education" at bounding box center [709, 63] width 84 height 20
